Goal: Information Seeking & Learning: Learn about a topic

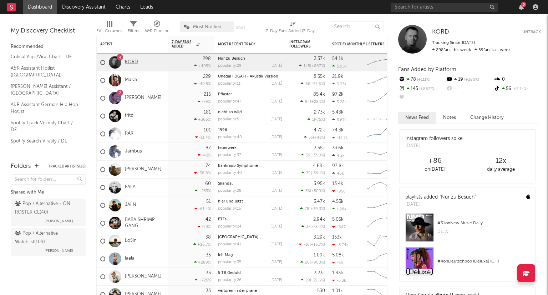
click at [130, 63] on link "KORD" at bounding box center [131, 62] width 13 height 6
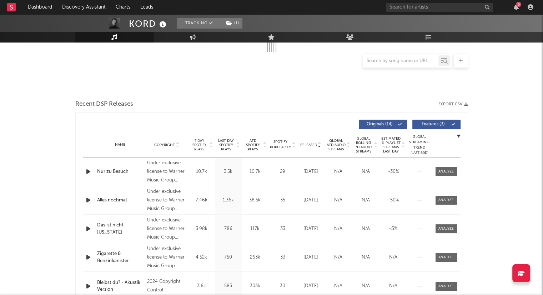
scroll to position [199, 0]
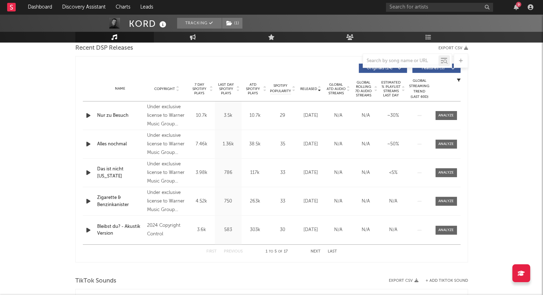
select select "6m"
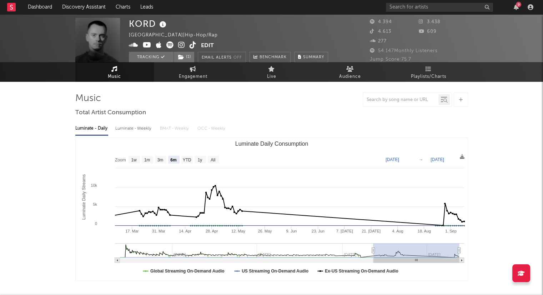
scroll to position [0, 0]
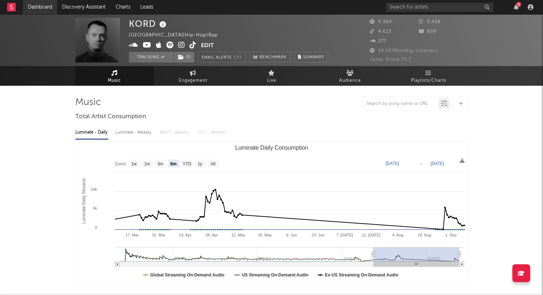
click at [35, 10] on link "Dashboard" at bounding box center [40, 7] width 34 height 14
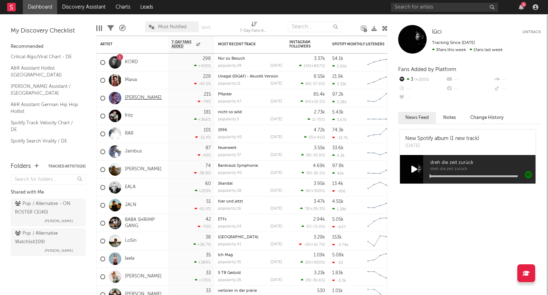
click at [130, 98] on link "[PERSON_NAME]" at bounding box center [143, 98] width 37 height 6
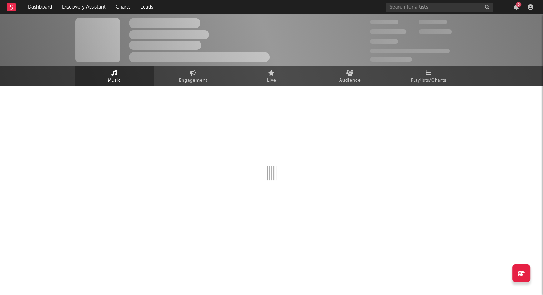
select select "6m"
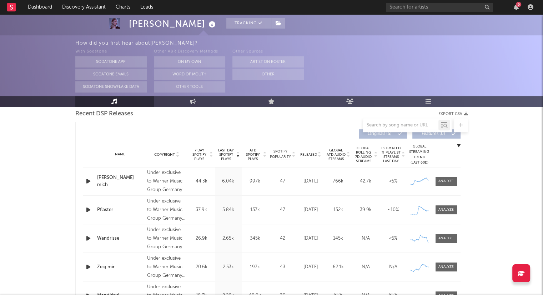
scroll to position [250, 0]
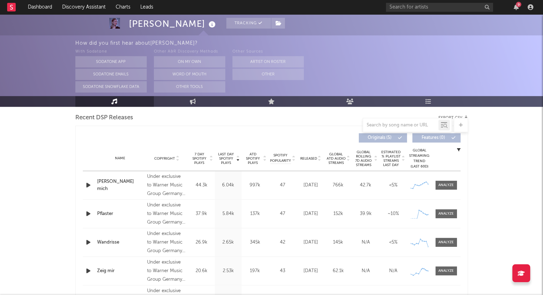
click at [320, 160] on icon at bounding box center [320, 159] width 4 height 3
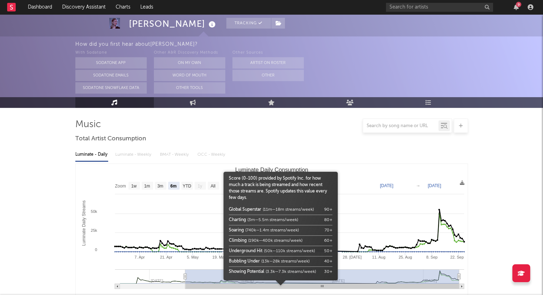
scroll to position [0, 0]
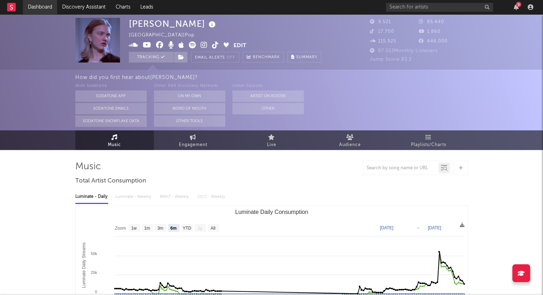
click at [43, 5] on link "Dashboard" at bounding box center [40, 7] width 34 height 14
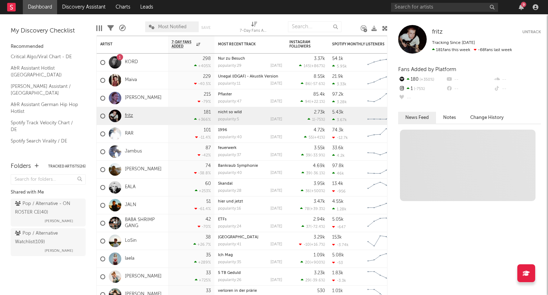
click at [126, 115] on link "fritz" at bounding box center [129, 116] width 8 height 6
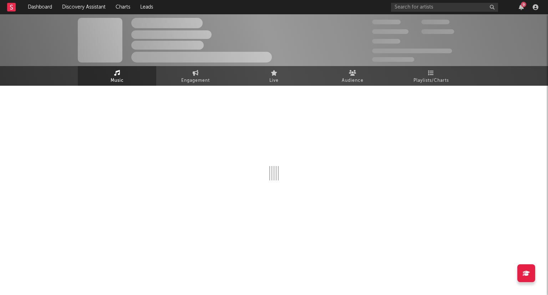
select select "1w"
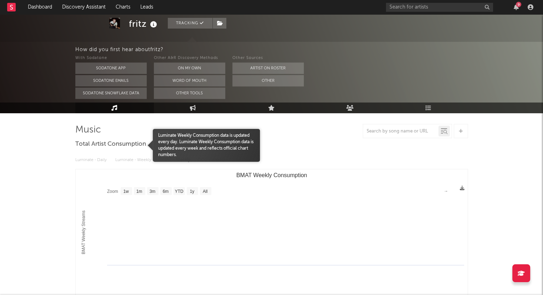
scroll to position [36, 0]
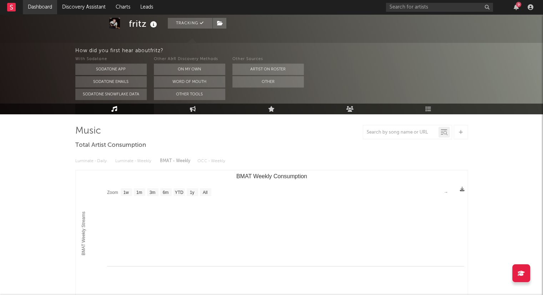
click at [44, 9] on link "Dashboard" at bounding box center [40, 7] width 34 height 14
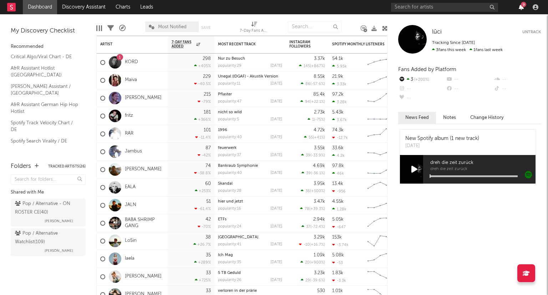
click at [520, 7] on icon "button" at bounding box center [521, 7] width 5 height 6
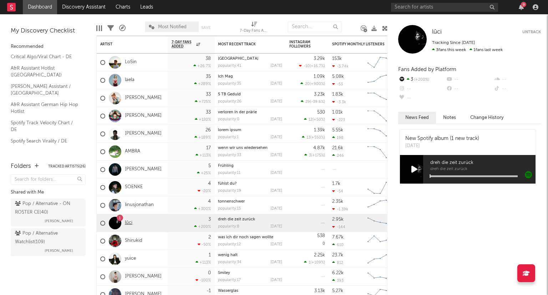
click at [129, 225] on link "lūci" at bounding box center [128, 223] width 7 height 6
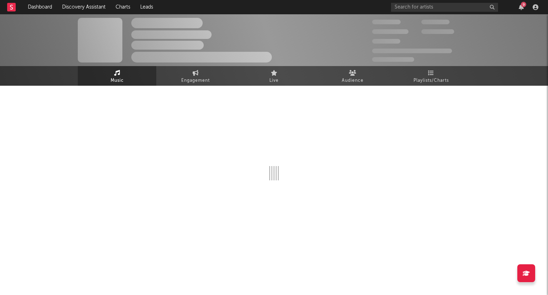
select select "1w"
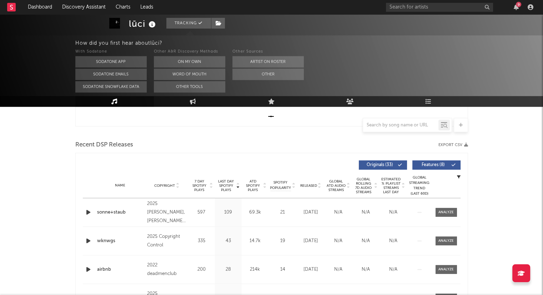
scroll to position [250, 0]
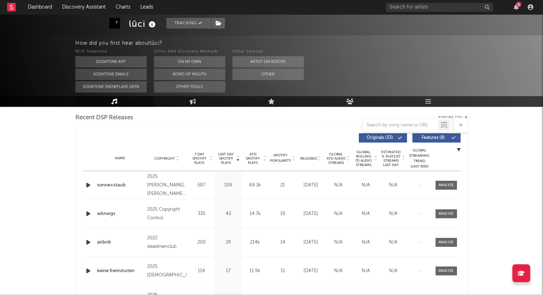
click at [320, 160] on icon at bounding box center [320, 159] width 4 height 3
